Goal: Answer question/provide support

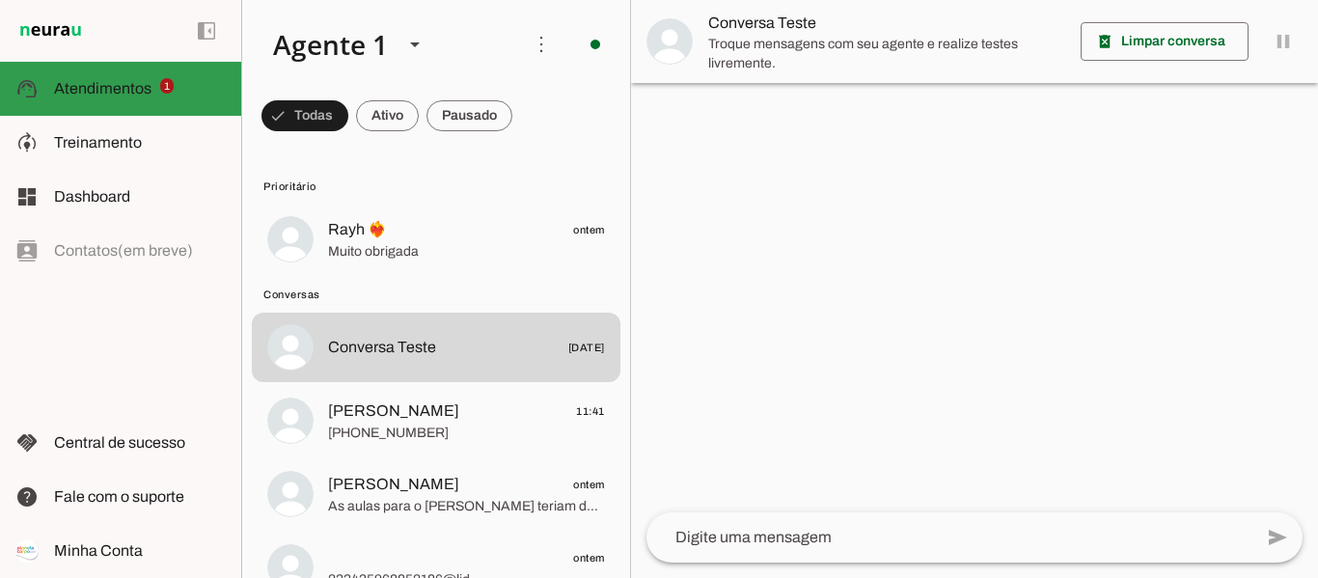
click at [99, 70] on md-item "support_agent Atendimentos Atendimentos 1" at bounding box center [120, 89] width 241 height 54
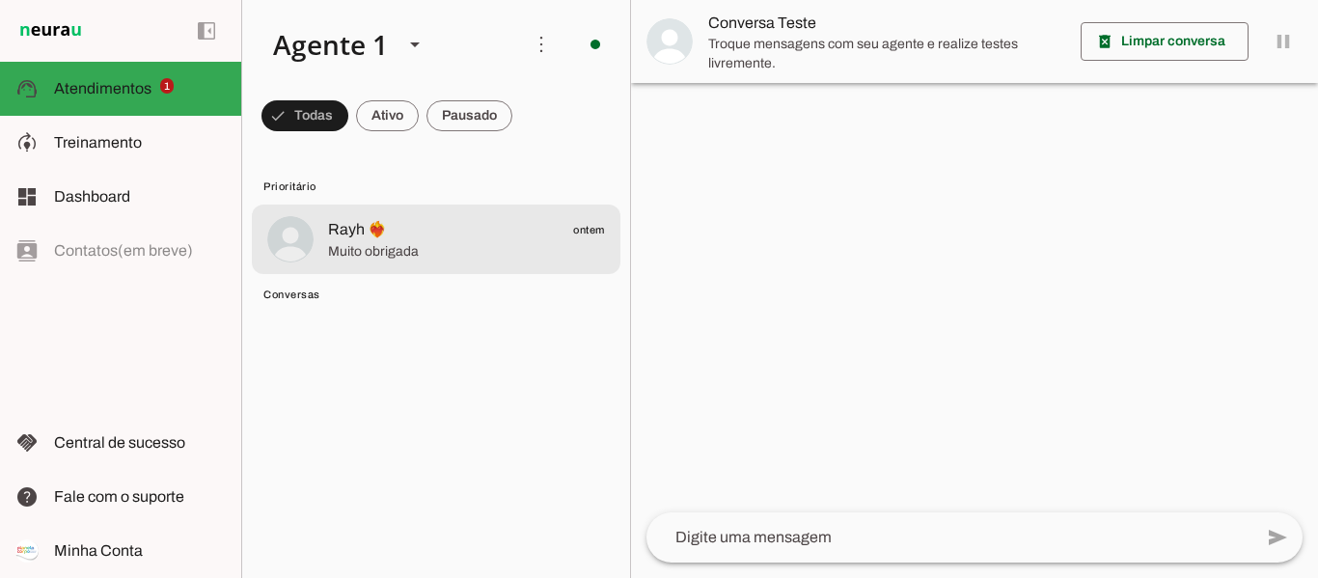
click at [378, 242] on span "Muito obrigada" at bounding box center [466, 251] width 277 height 19
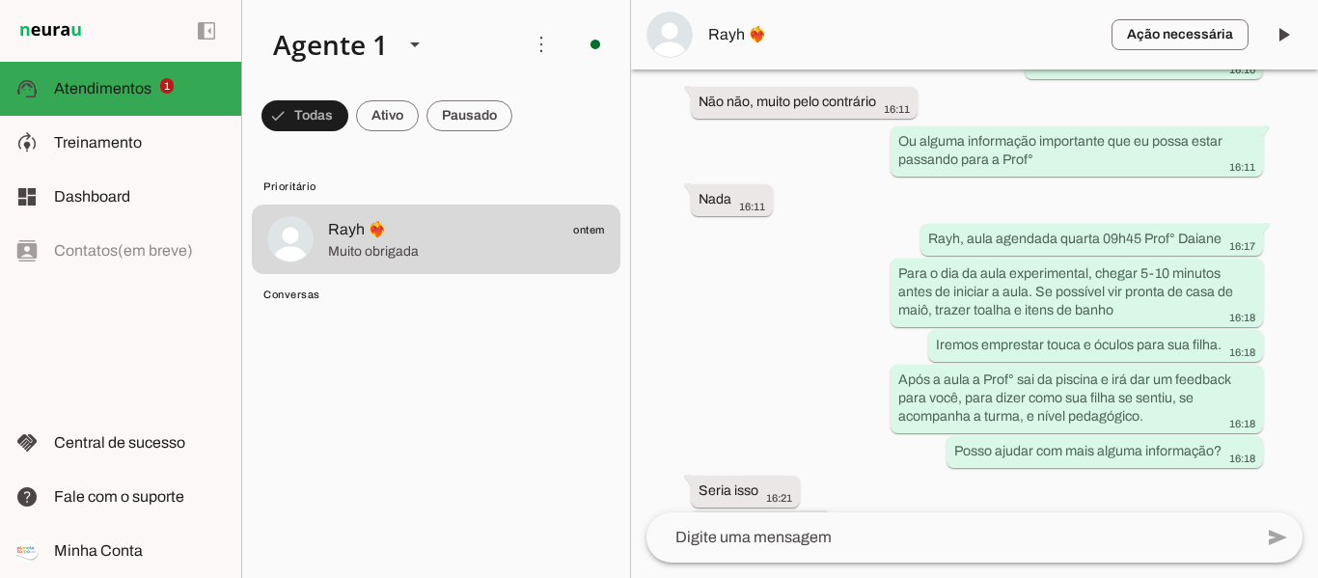
scroll to position [2732, 0]
